Goal: Task Accomplishment & Management: Complete application form

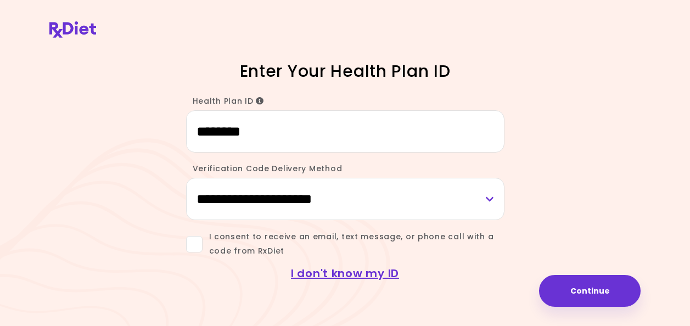
type input "********"
click at [189, 247] on span at bounding box center [194, 244] width 16 height 16
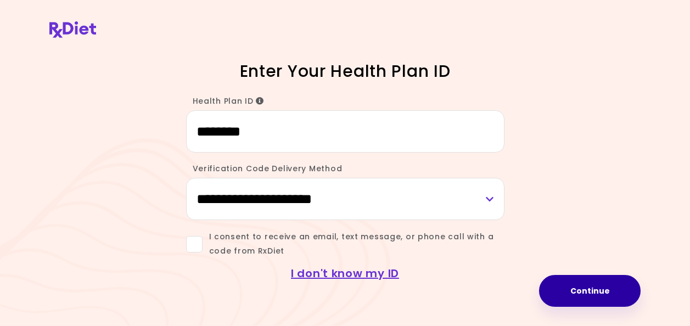
click at [612, 294] on button "Continue" at bounding box center [590, 291] width 102 height 32
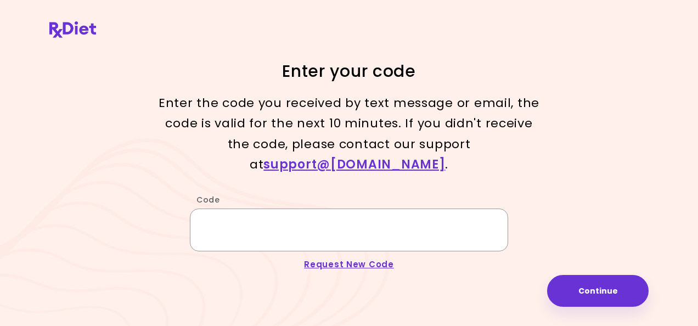
click at [360, 215] on input "Code" at bounding box center [349, 230] width 318 height 42
click at [421, 156] on link "support@ [DOMAIN_NAME]" at bounding box center [355, 164] width 182 height 17
click at [76, 18] on header at bounding box center [349, 29] width 698 height 59
click at [76, 30] on img at bounding box center [72, 29] width 47 height 16
